Goal: Navigation & Orientation: Find specific page/section

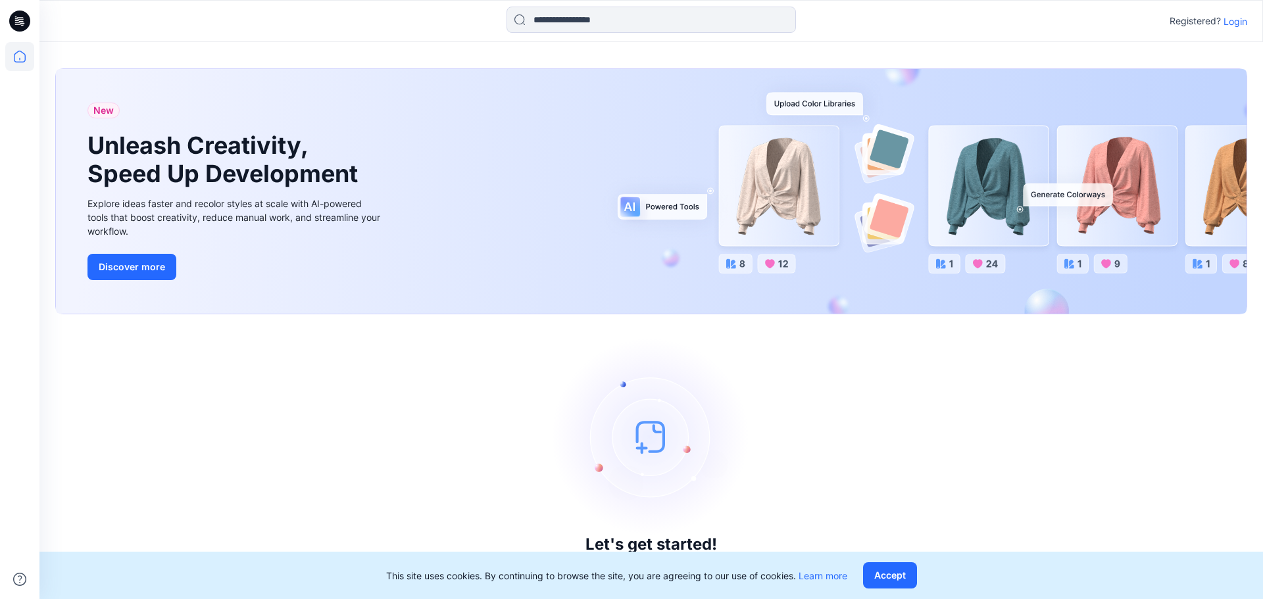
click at [1239, 20] on p "Login" at bounding box center [1235, 21] width 24 height 14
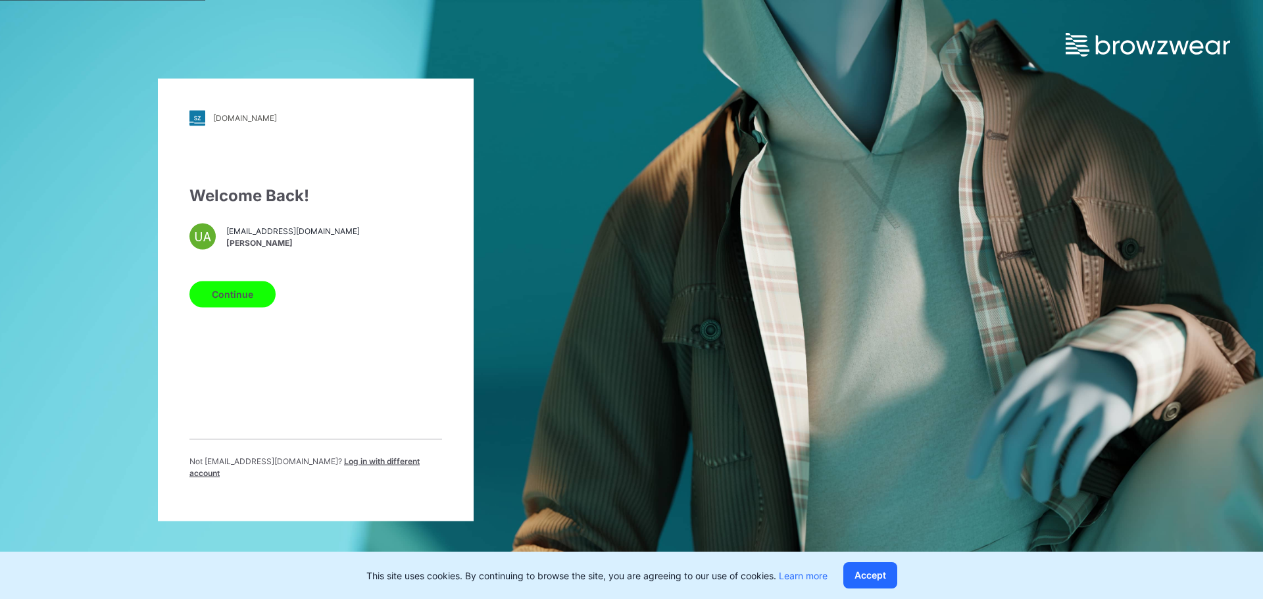
click at [237, 307] on button "Continue" at bounding box center [232, 294] width 86 height 26
click at [230, 307] on button "Continue" at bounding box center [232, 294] width 86 height 26
click at [228, 305] on button "Continue" at bounding box center [232, 294] width 86 height 26
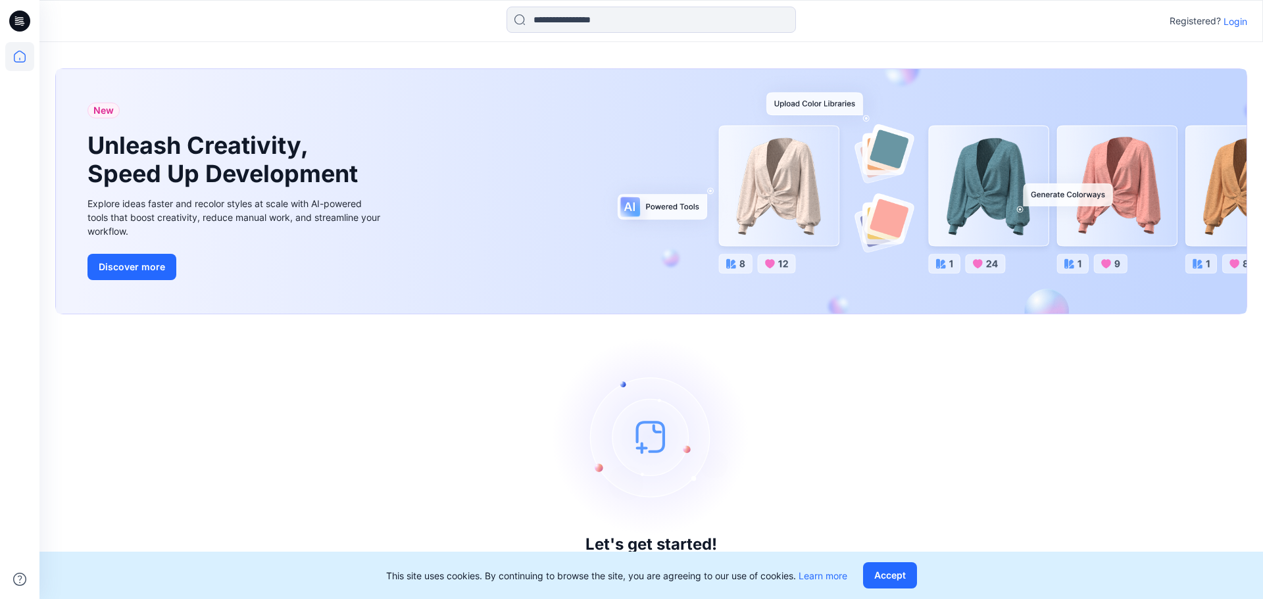
click at [1239, 19] on p "Login" at bounding box center [1235, 21] width 24 height 14
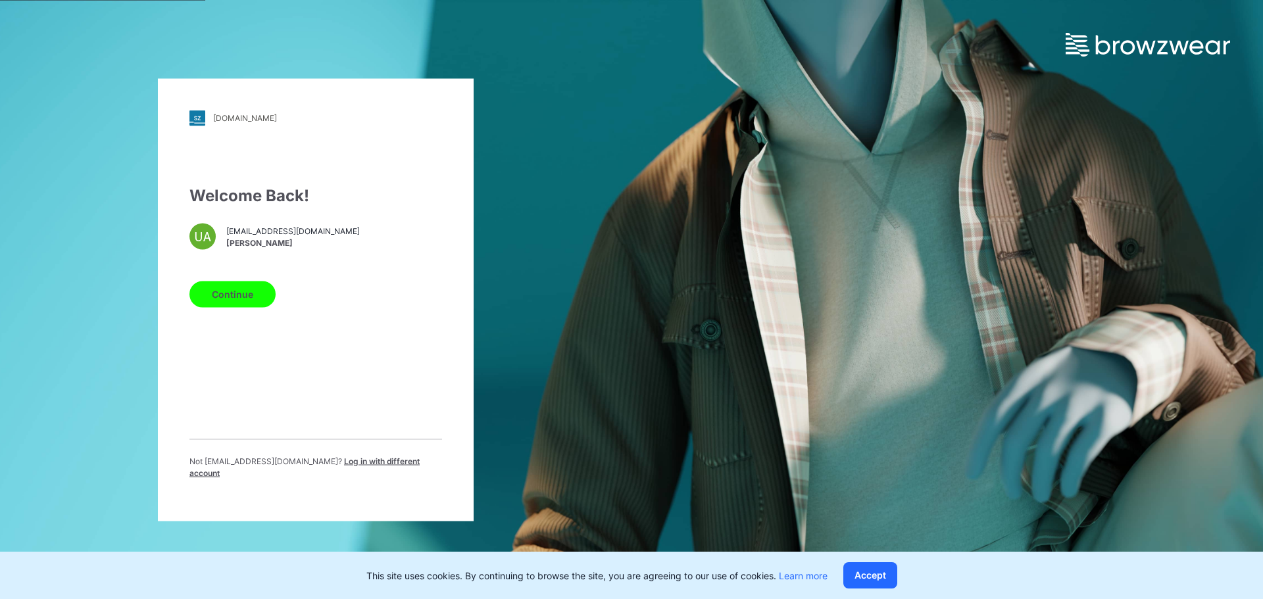
click at [214, 297] on button "Continue" at bounding box center [232, 294] width 86 height 26
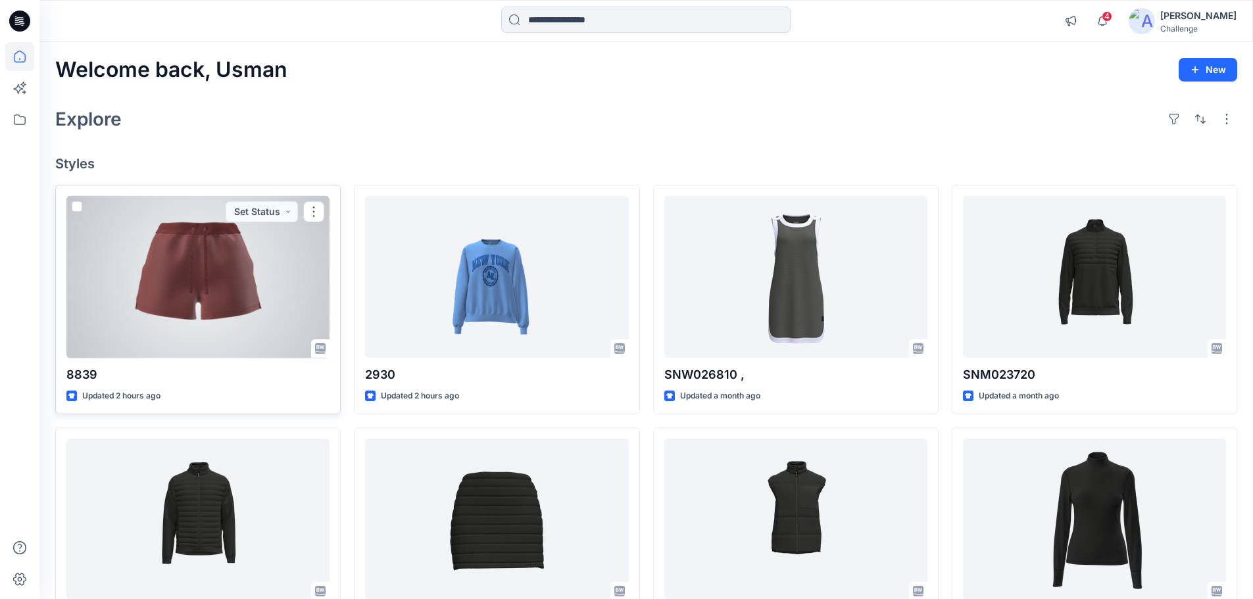
click at [225, 298] on div at bounding box center [197, 277] width 263 height 162
